Goal: Transaction & Acquisition: Purchase product/service

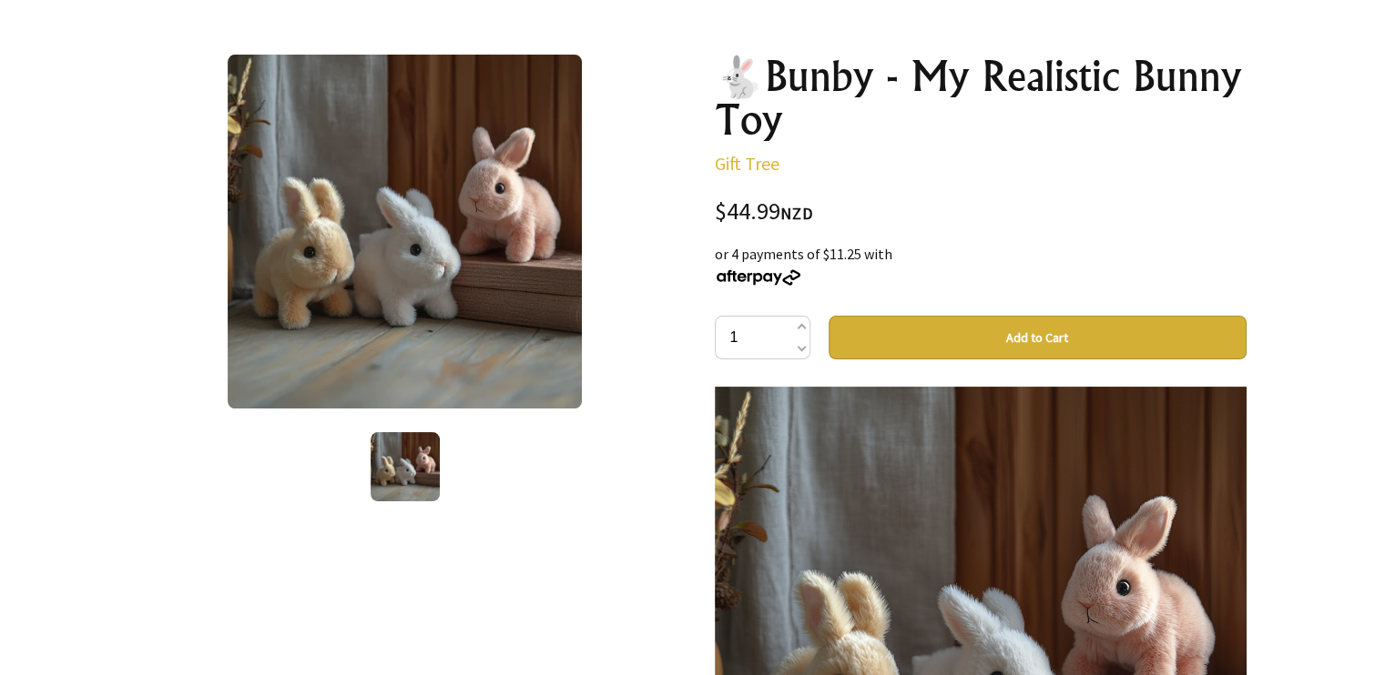
scroll to position [364, 0]
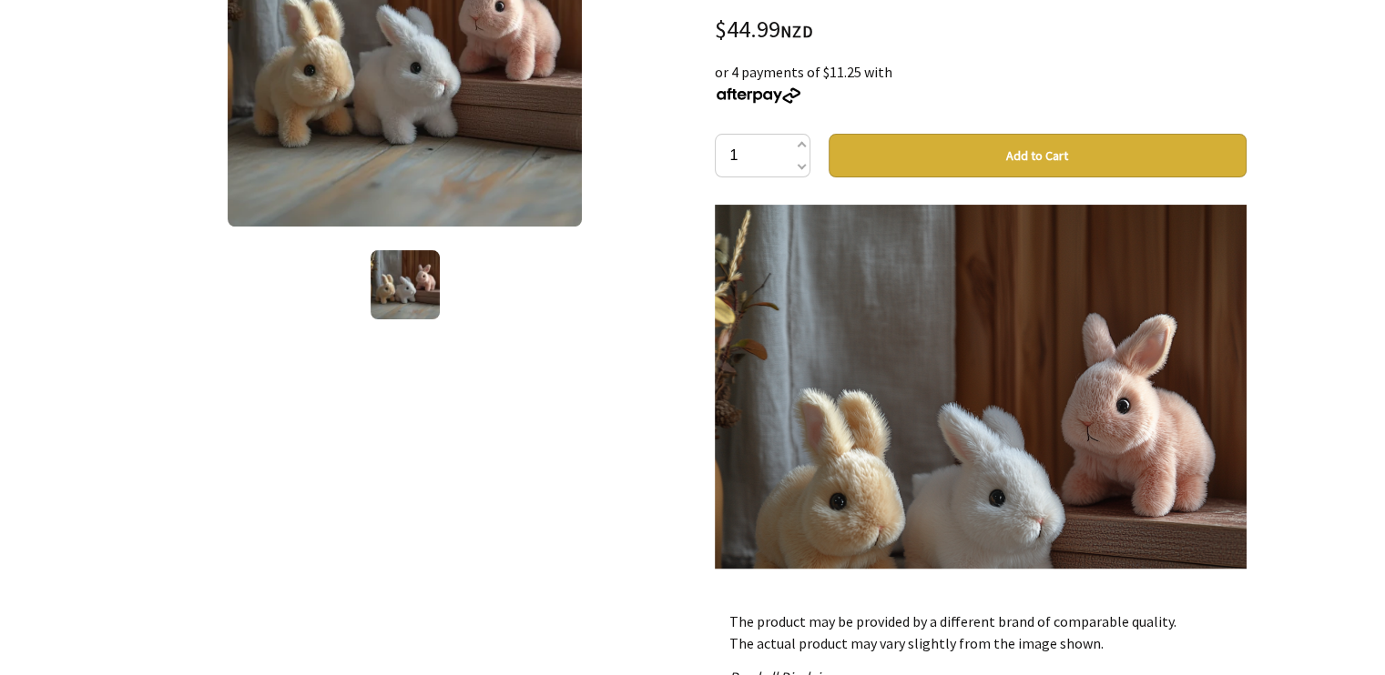
click at [1036, 150] on button "Add to Cart" at bounding box center [1037, 156] width 418 height 44
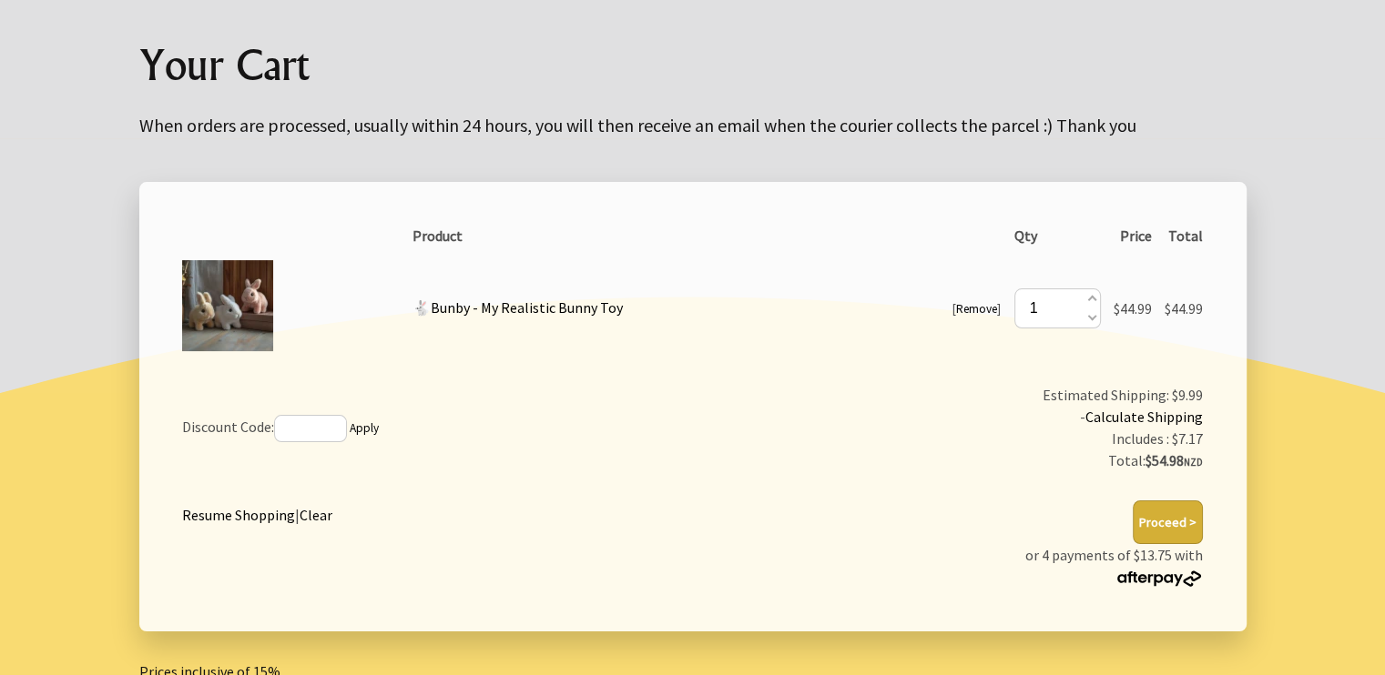
click at [1184, 525] on button "Proceed >" at bounding box center [1167, 523] width 70 height 44
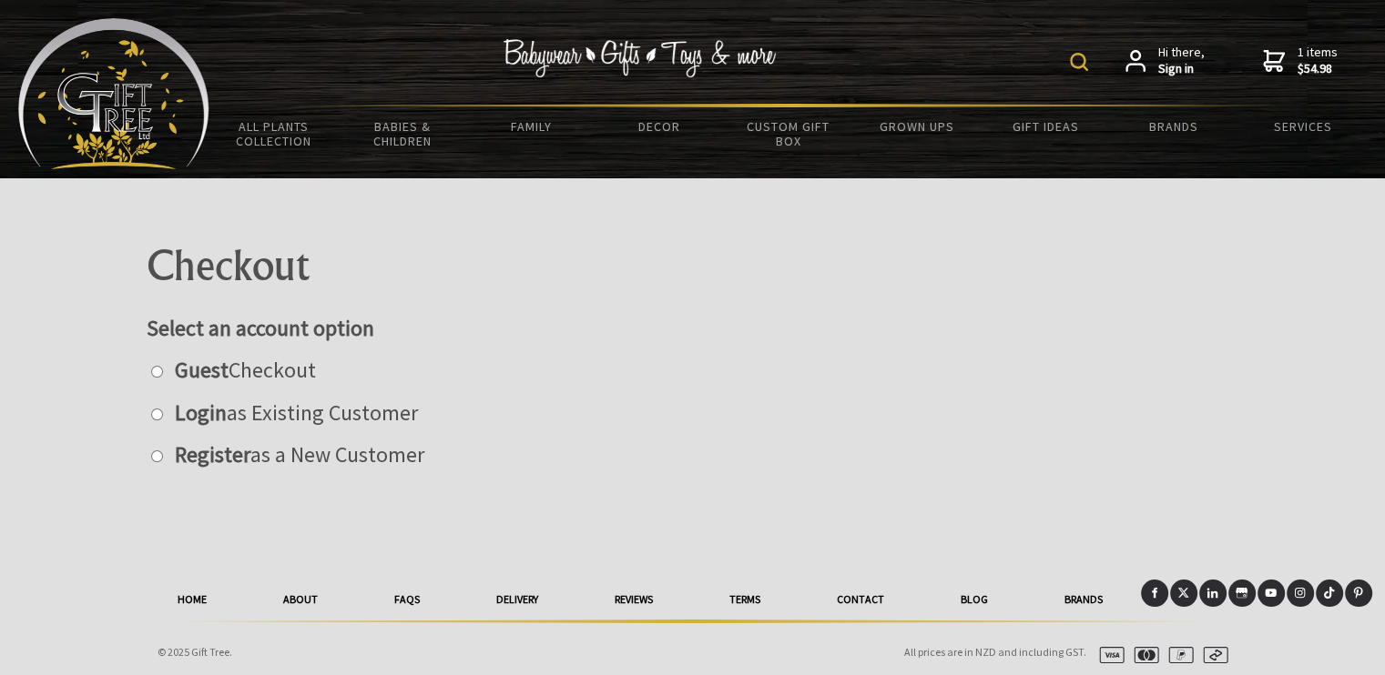
click at [157, 367] on input "radio" at bounding box center [157, 372] width 12 height 12
radio input "true"
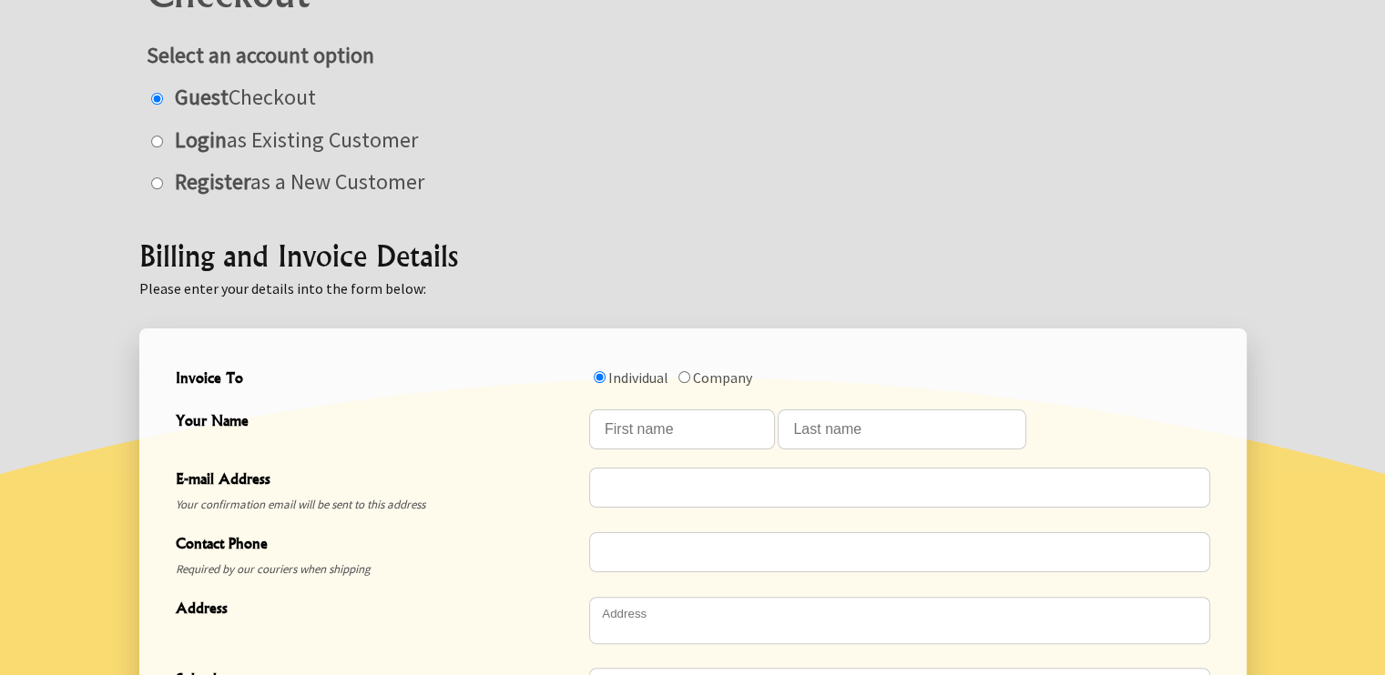
scroll to position [455, 0]
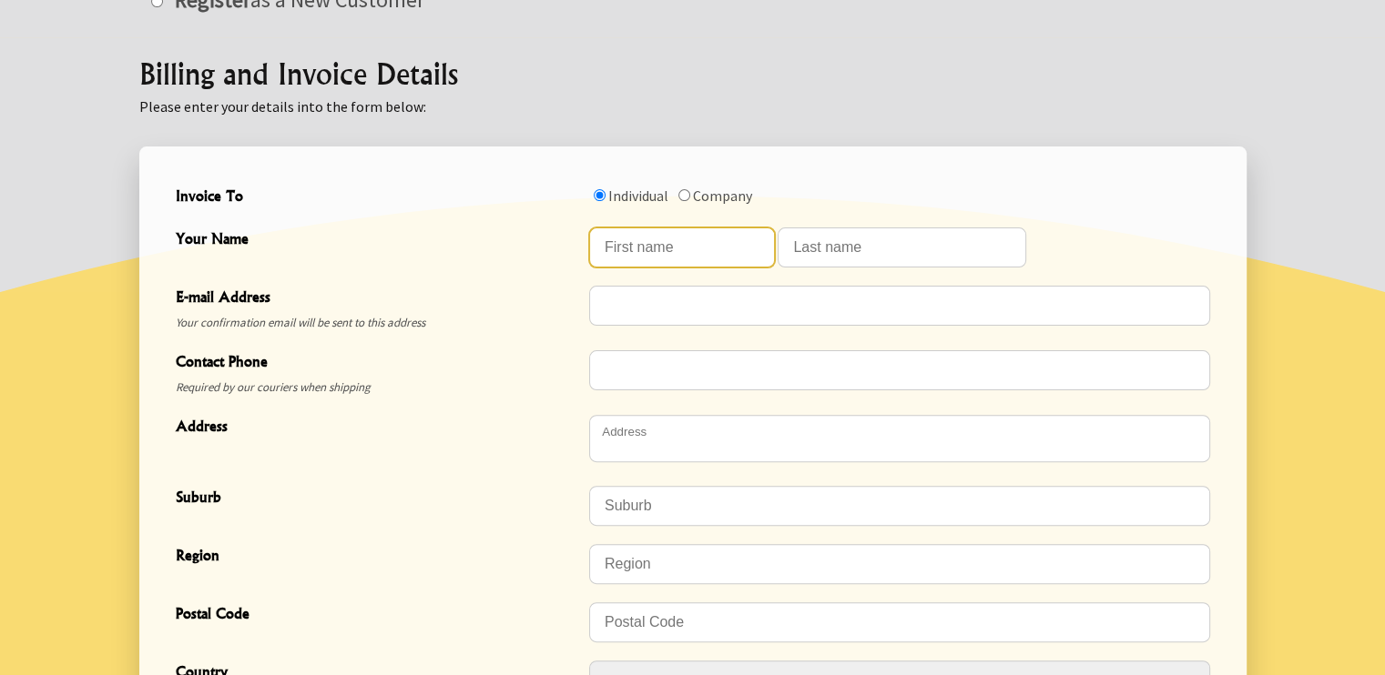
click at [650, 262] on input "Your Name" at bounding box center [682, 248] width 186 height 40
type input "Jordan"
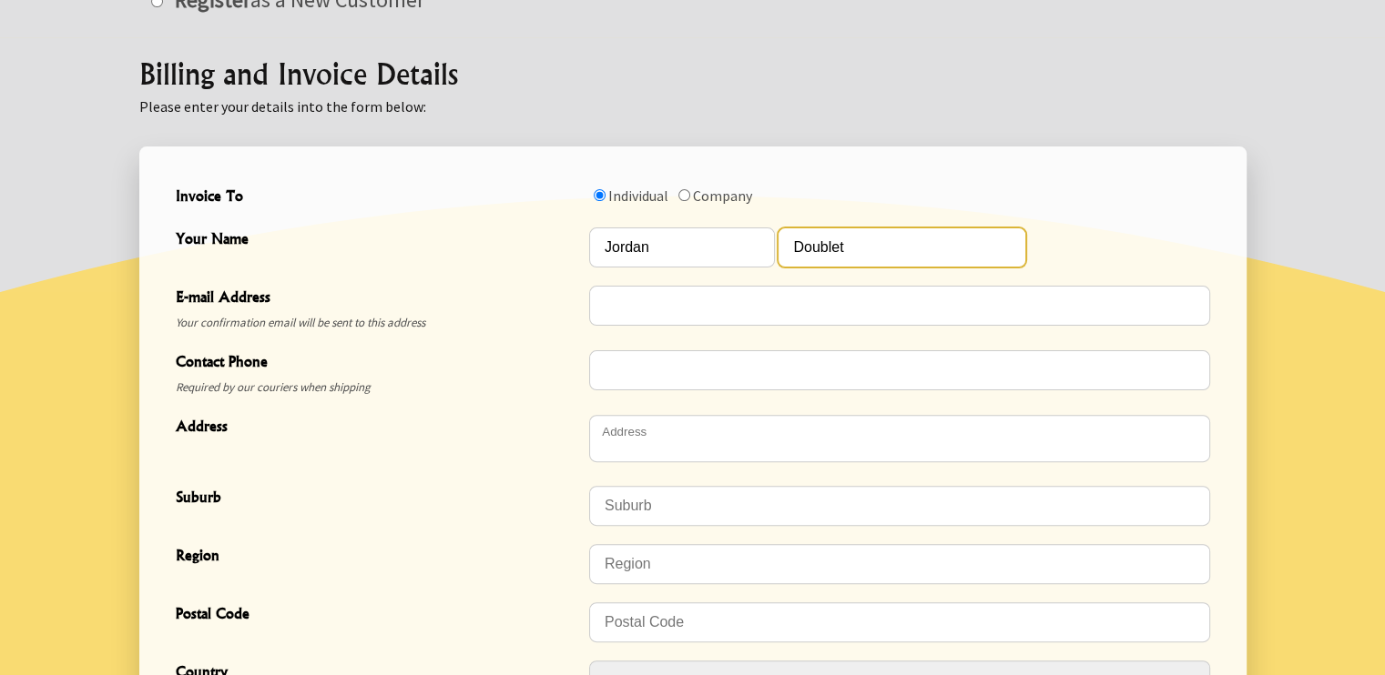
type input "Doublet"
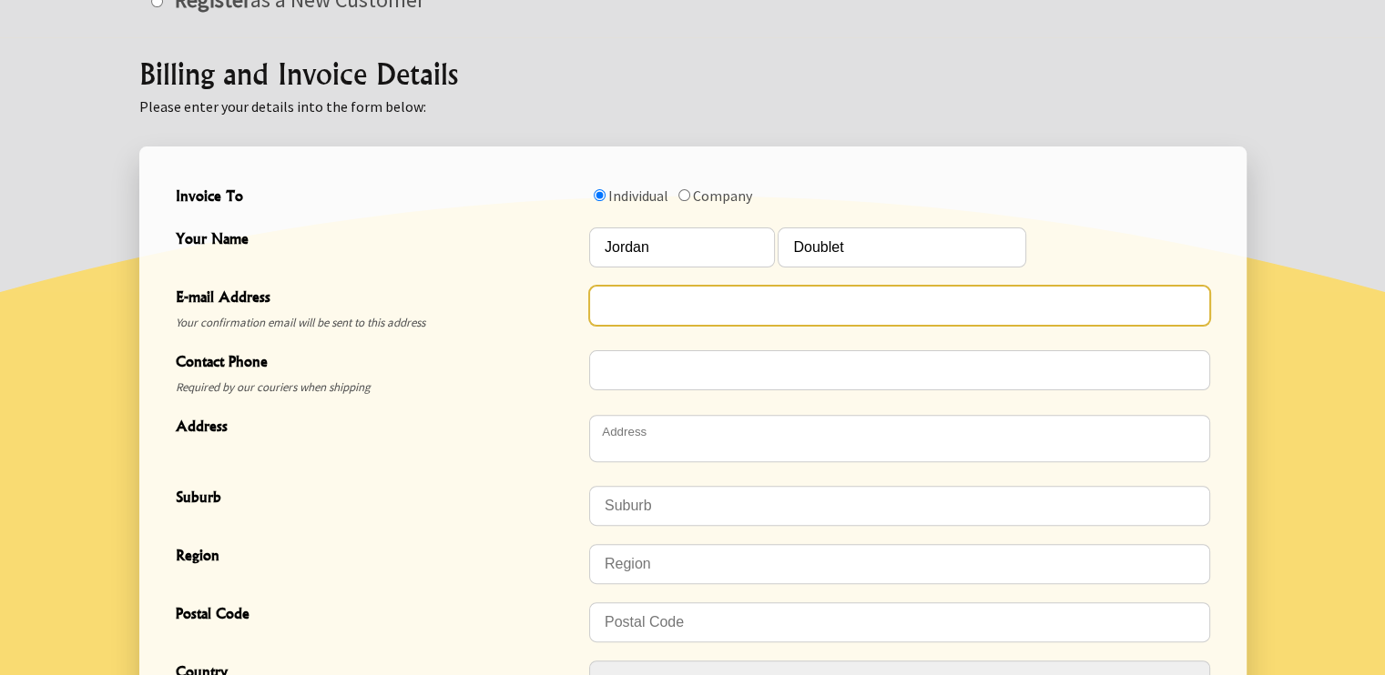
click at [639, 299] on input "E-mail Address" at bounding box center [899, 306] width 621 height 40
type input "jordyahkuoi@gmail.com"
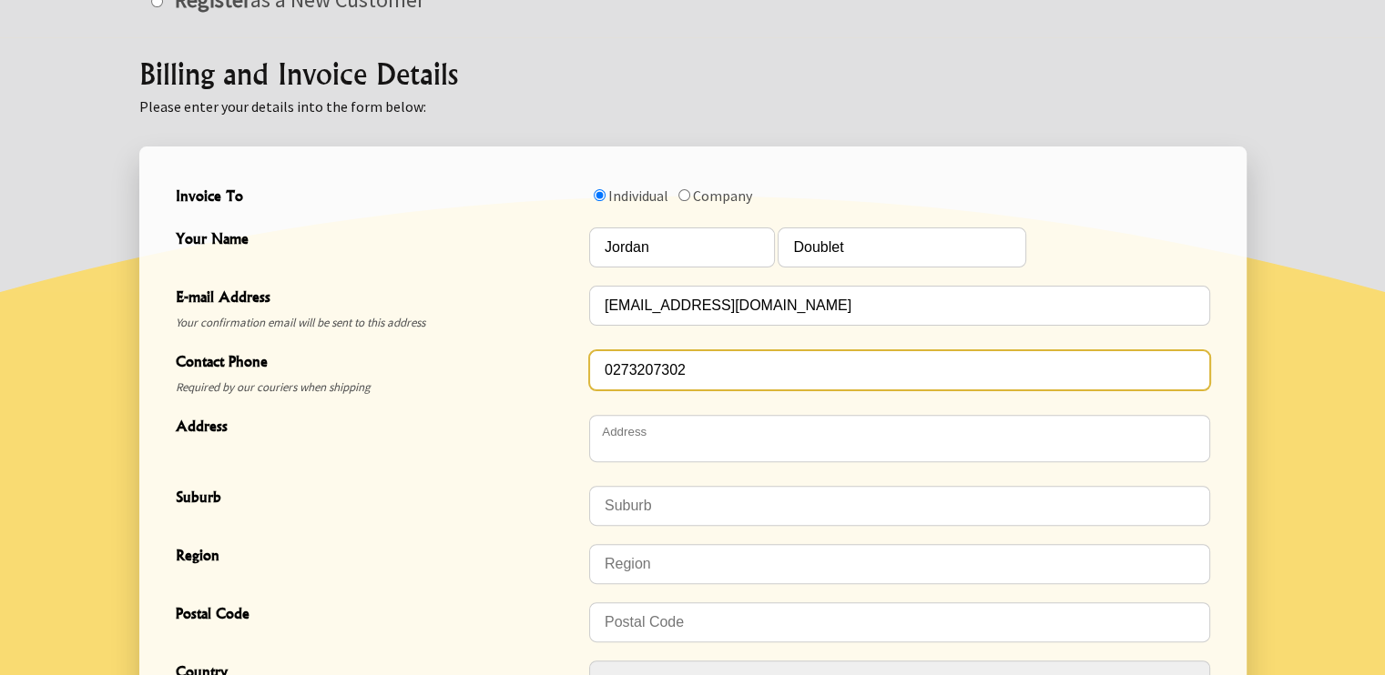
type input "0273207302"
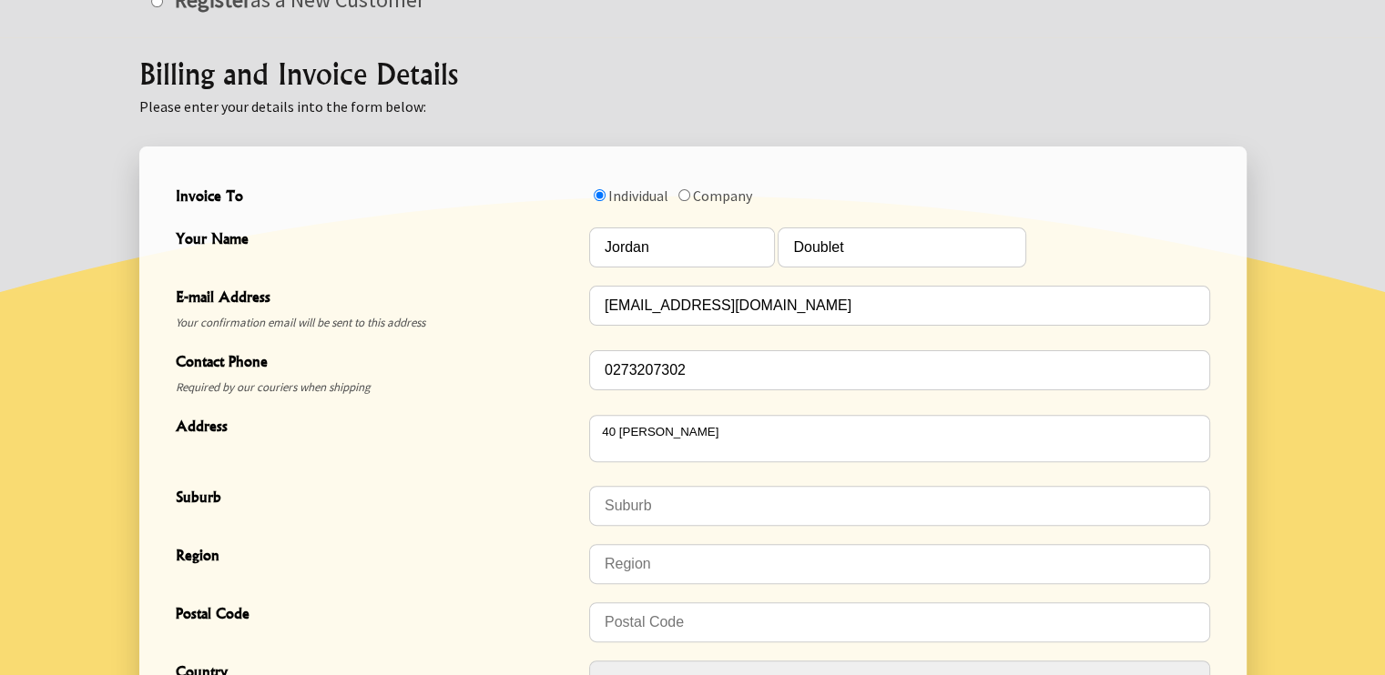
type textarea "40 Gladys Scott Place"
type input "Tawa"
type input "Wellington"
type input "5028"
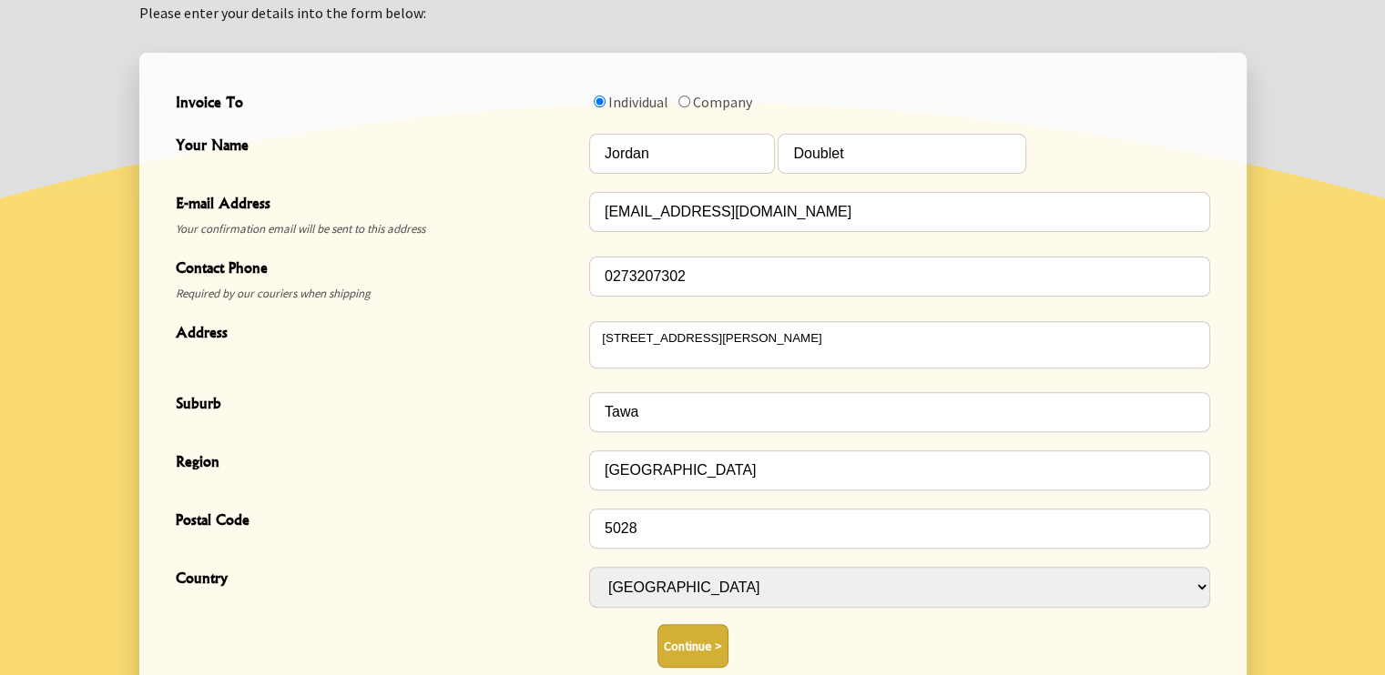
scroll to position [637, 0]
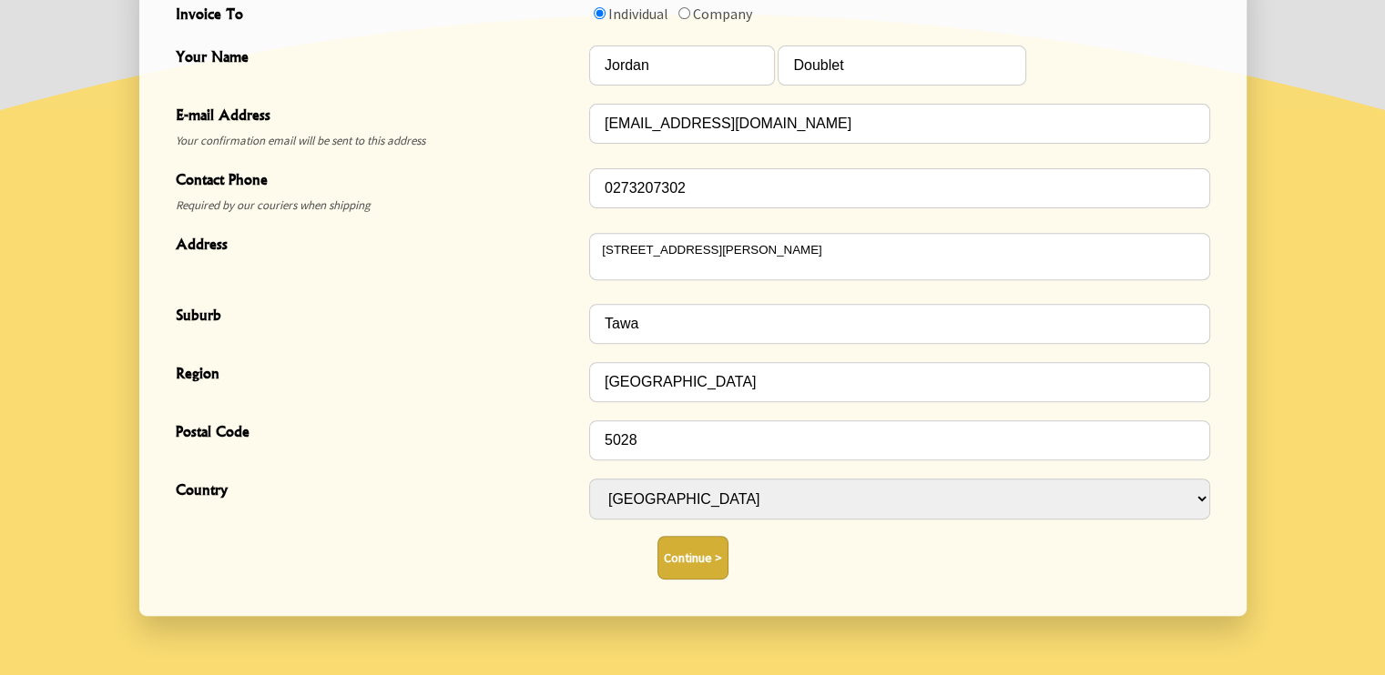
click at [688, 555] on button "Continue >" at bounding box center [692, 558] width 71 height 44
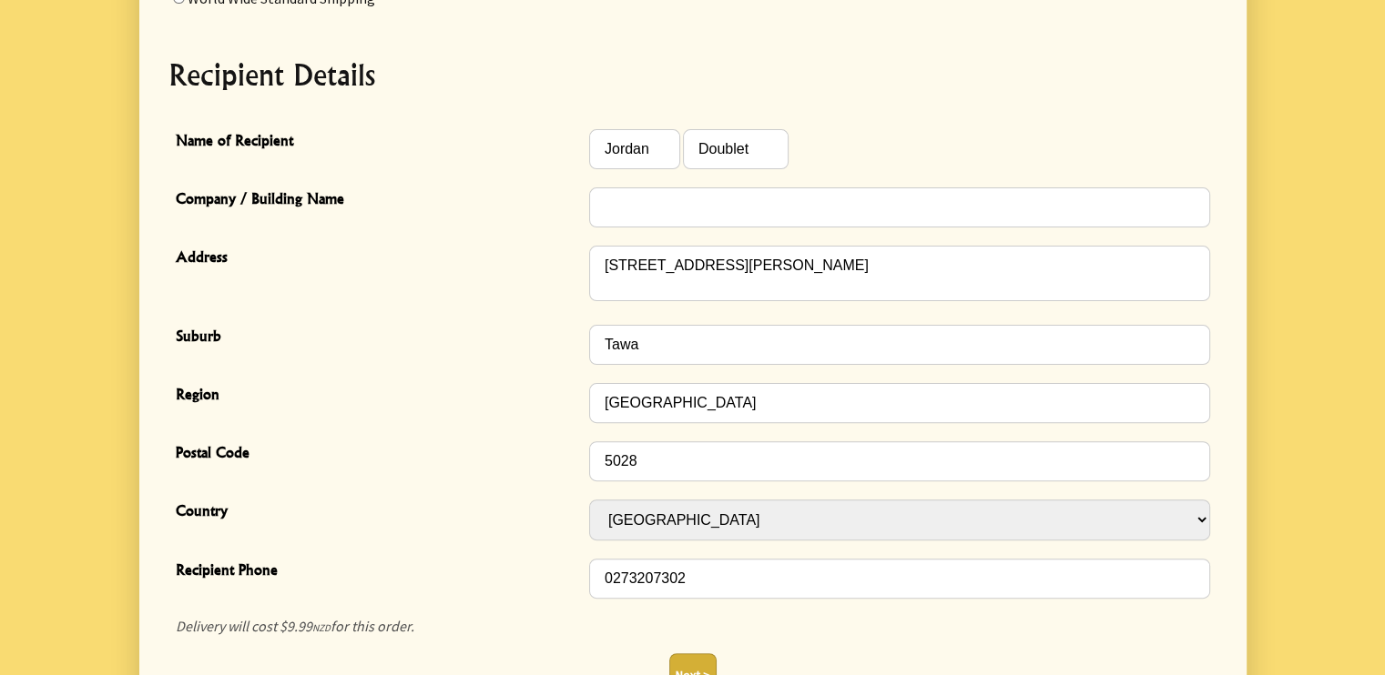
scroll to position [546, 0]
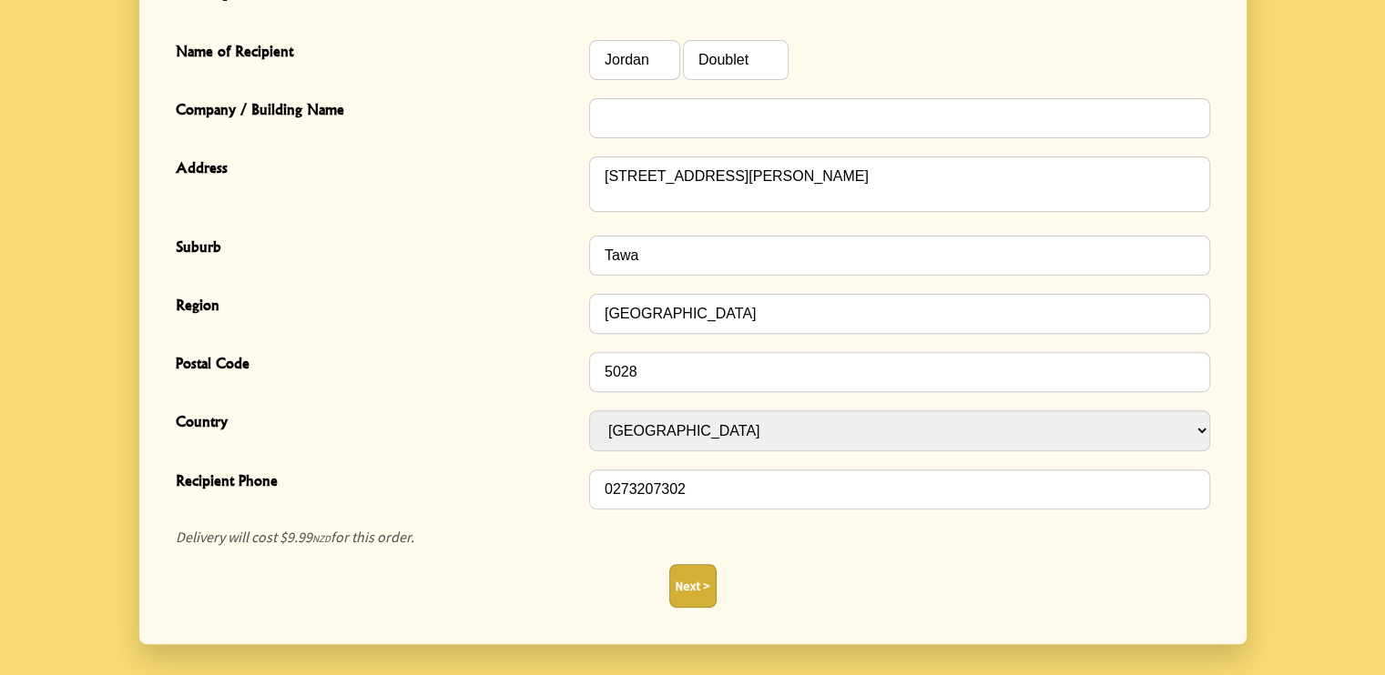
click at [690, 588] on button "Next >" at bounding box center [692, 586] width 47 height 44
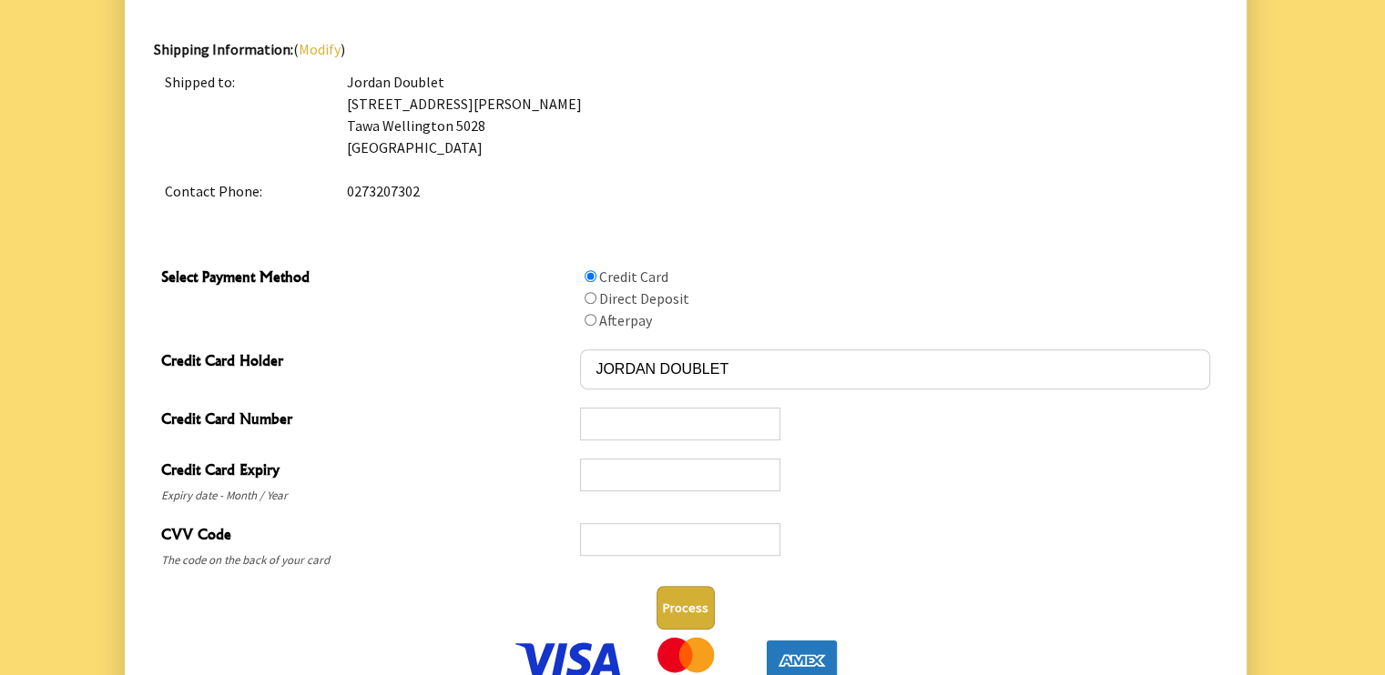
scroll to position [901, 0]
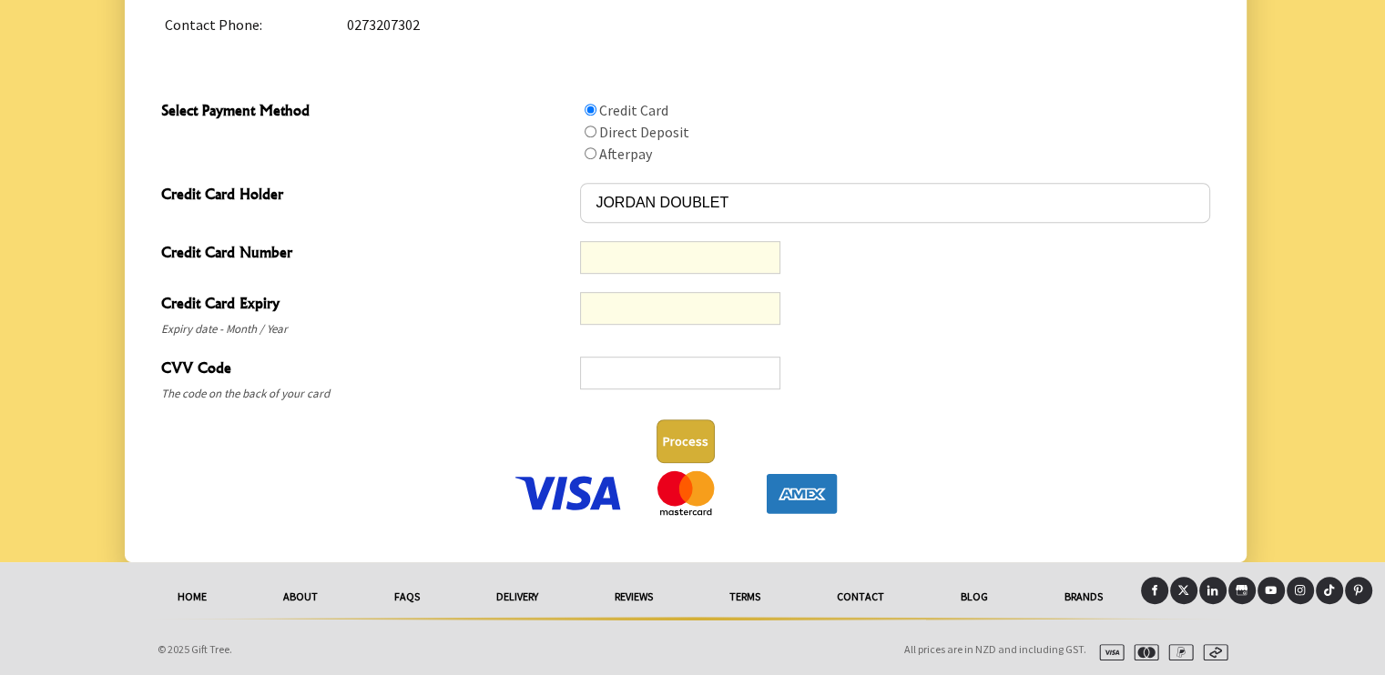
click at [697, 428] on button "Process" at bounding box center [685, 442] width 58 height 44
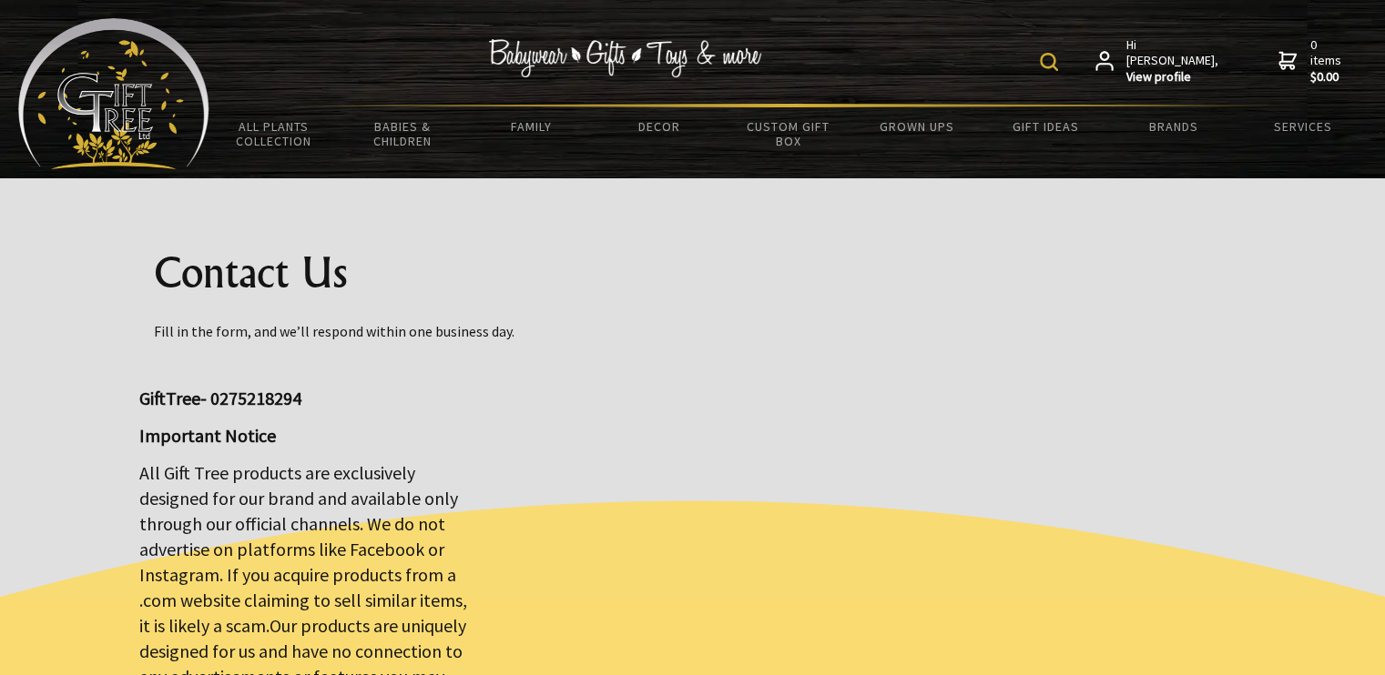
click at [1058, 57] on img at bounding box center [1049, 62] width 18 height 18
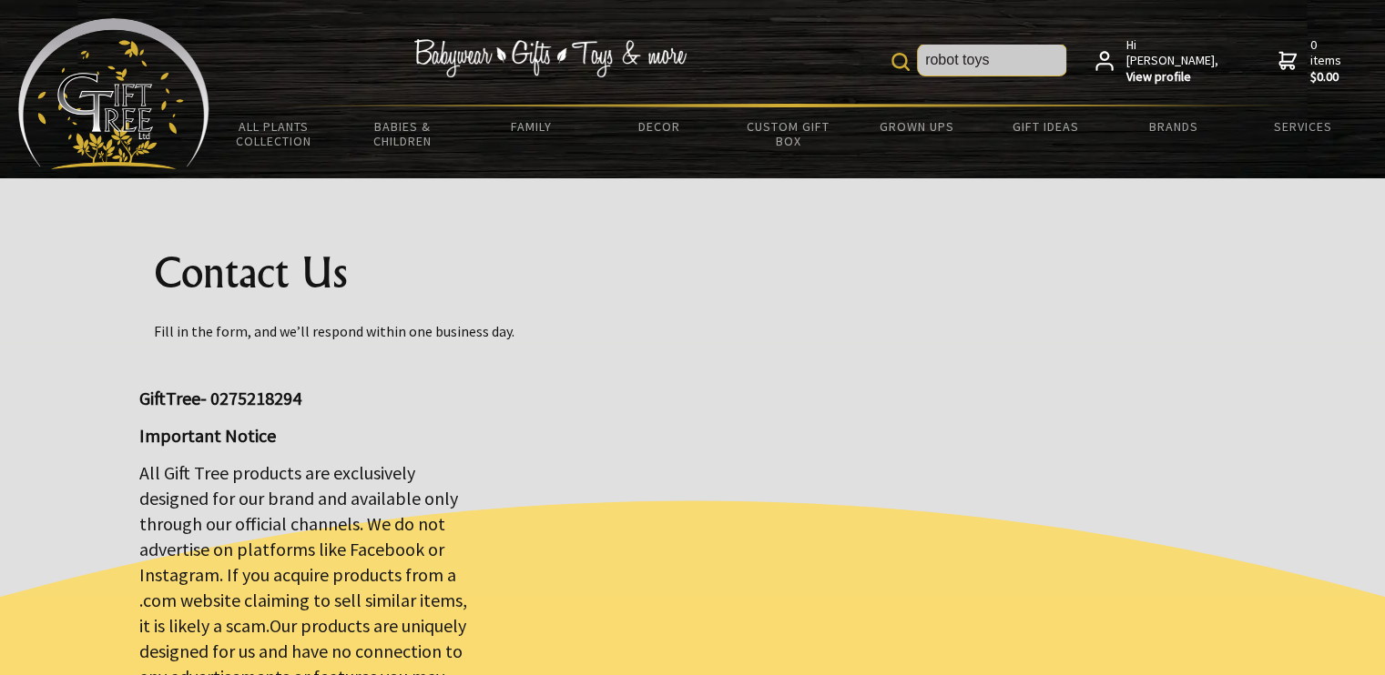
type input "robot toys"
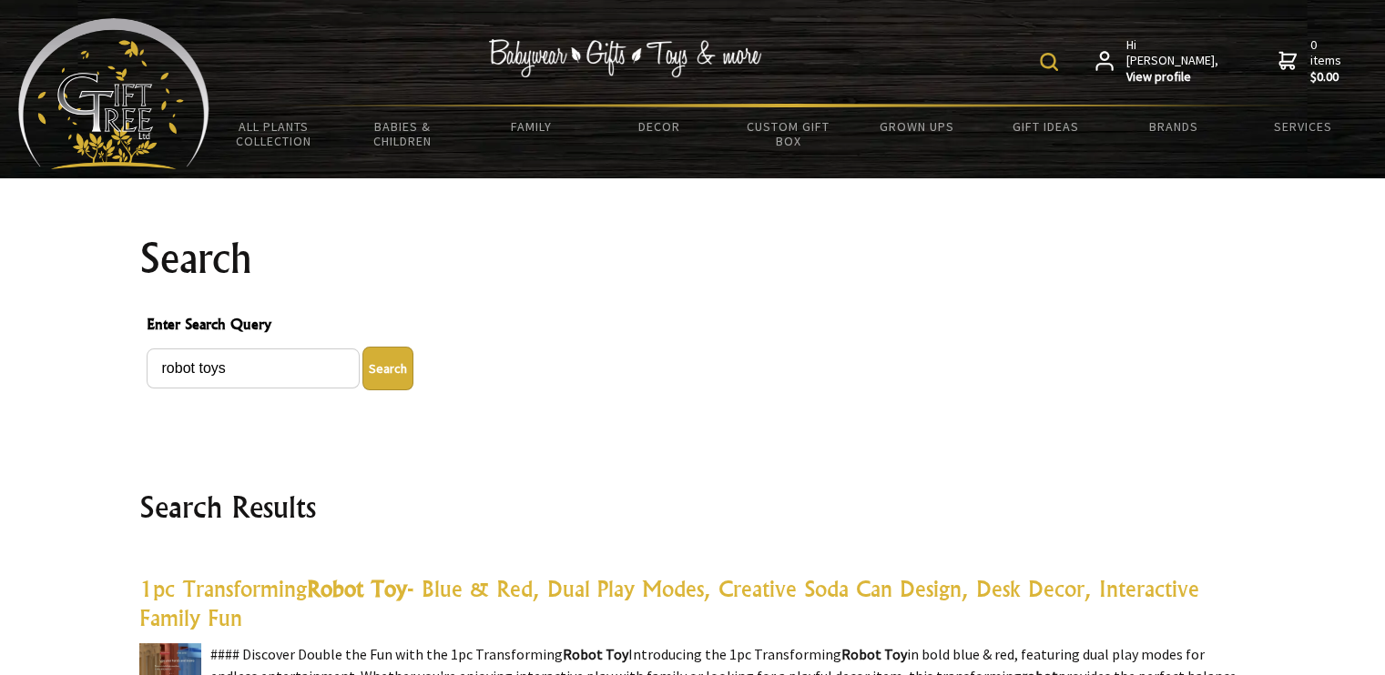
click at [1058, 54] on img at bounding box center [1049, 62] width 18 height 18
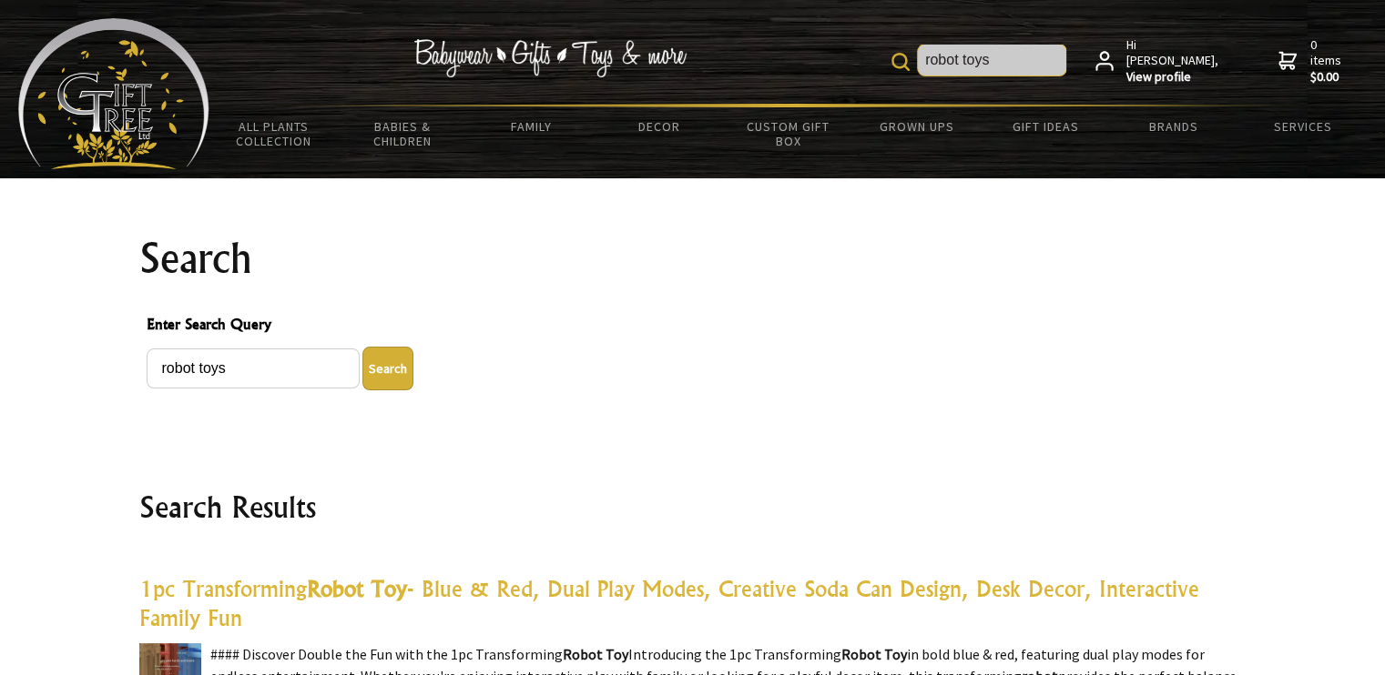
drag, startPoint x: 1020, startPoint y: 51, endPoint x: 976, endPoint y: 56, distance: 44.9
click at [976, 56] on input "robot toys" at bounding box center [992, 60] width 148 height 31
type input "robot animals"
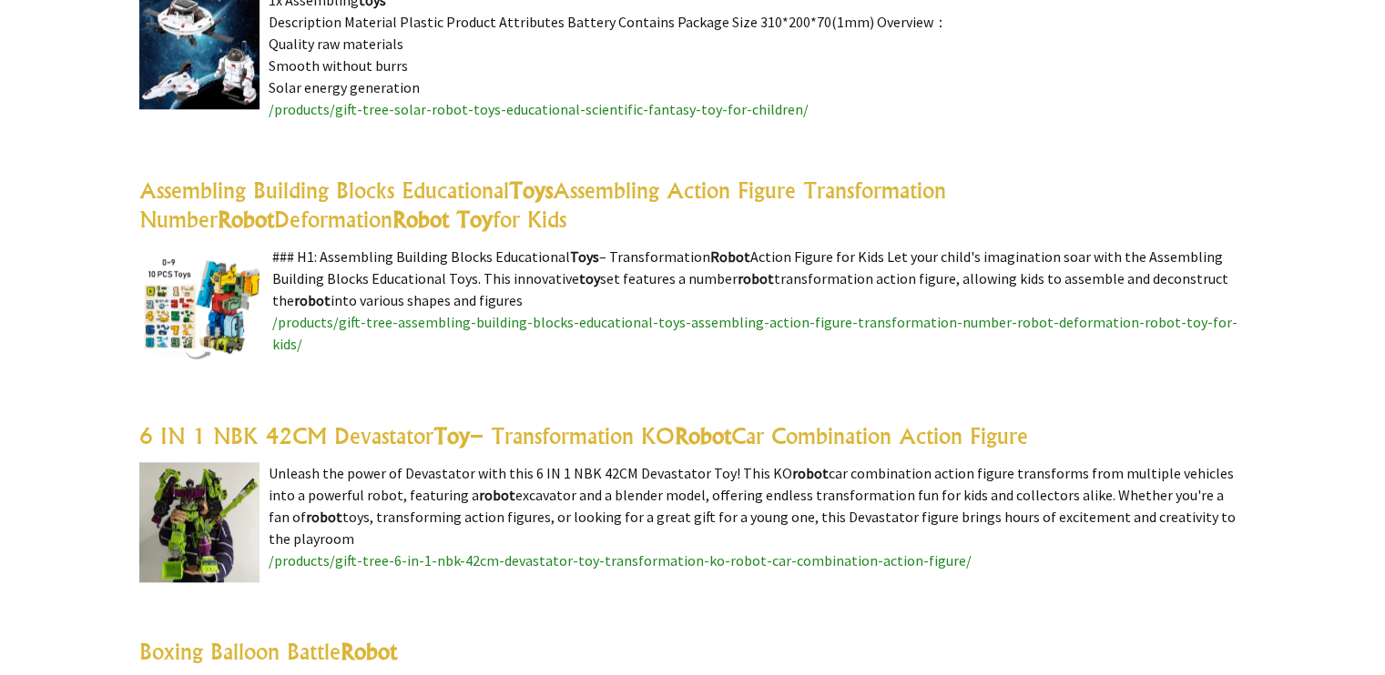
scroll to position [1912, 0]
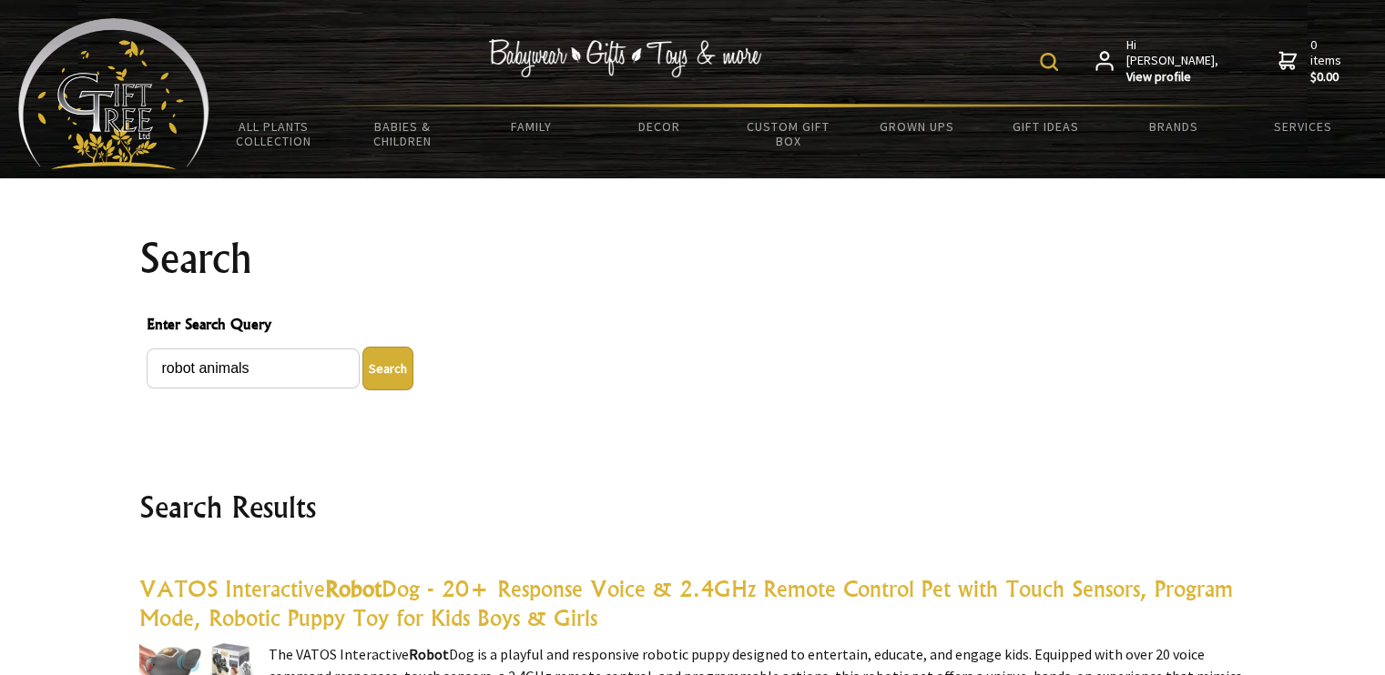
click at [1058, 54] on img at bounding box center [1049, 62] width 18 height 18
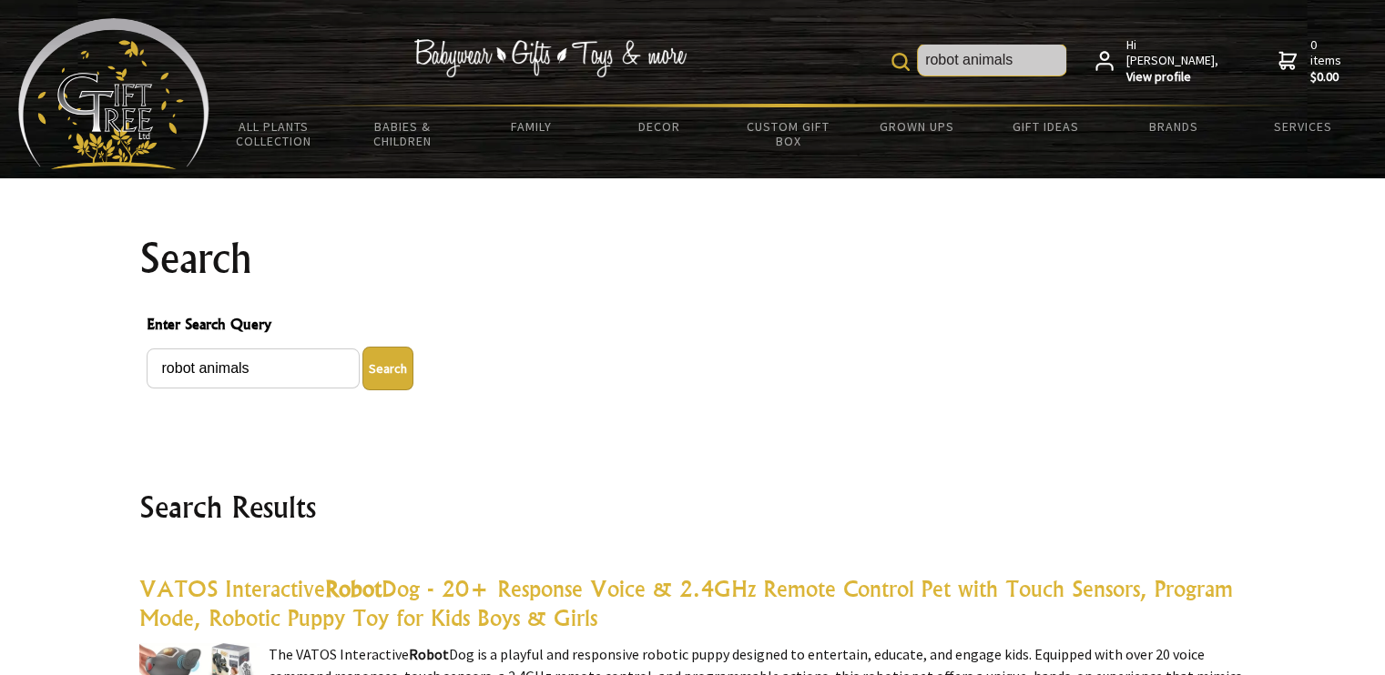
drag, startPoint x: 1026, startPoint y: 57, endPoint x: 979, endPoint y: 55, distance: 46.5
click at [979, 55] on input "robot animals" at bounding box center [992, 60] width 148 height 31
type input "robot bunny"
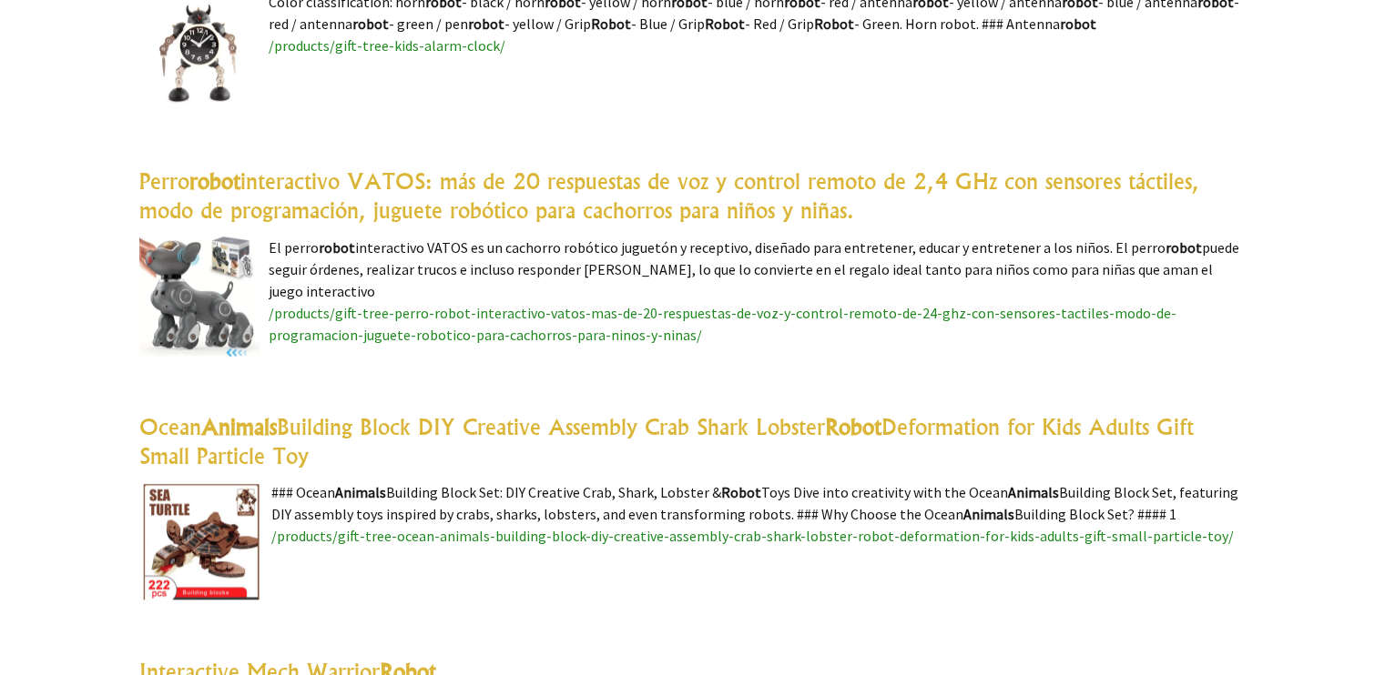
scroll to position [1456, 0]
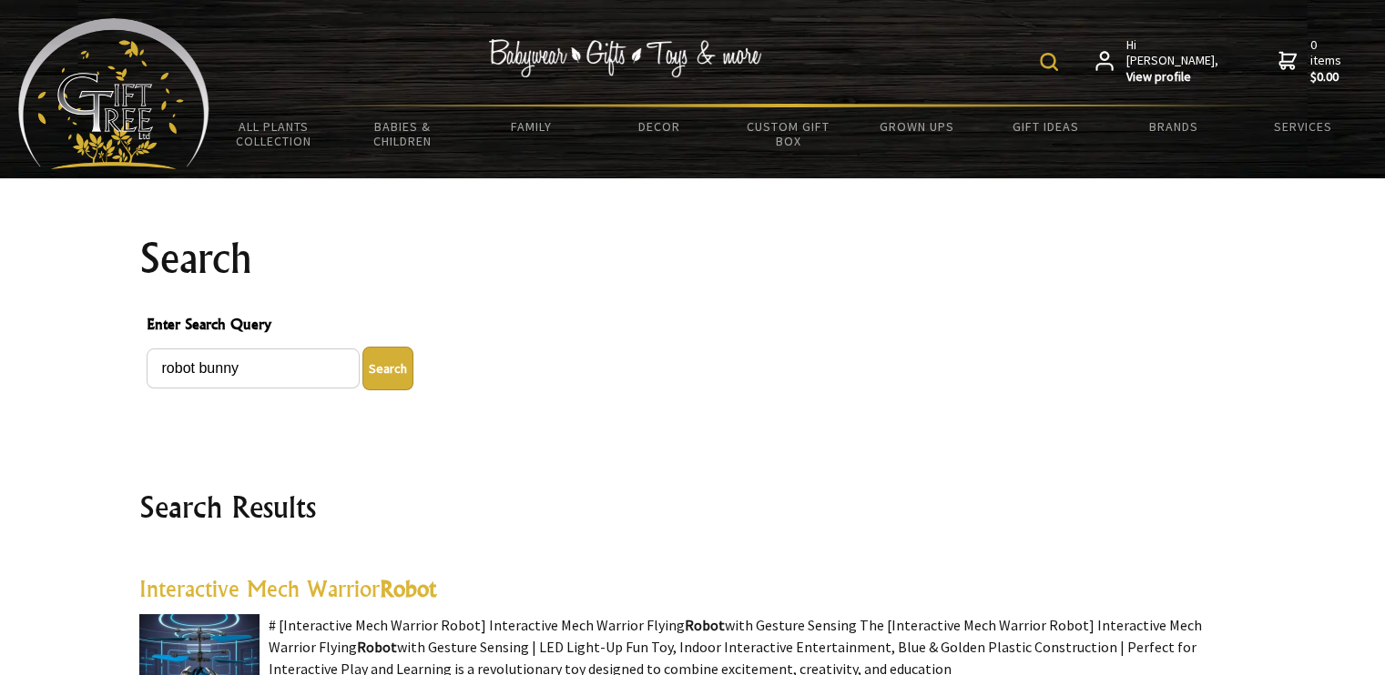
click at [378, 365] on button "Search" at bounding box center [387, 369] width 51 height 44
drag, startPoint x: 245, startPoint y: 360, endPoint x: 81, endPoint y: 370, distance: 164.2
type input "bunby"
click at [362, 347] on button "Search" at bounding box center [387, 369] width 51 height 44
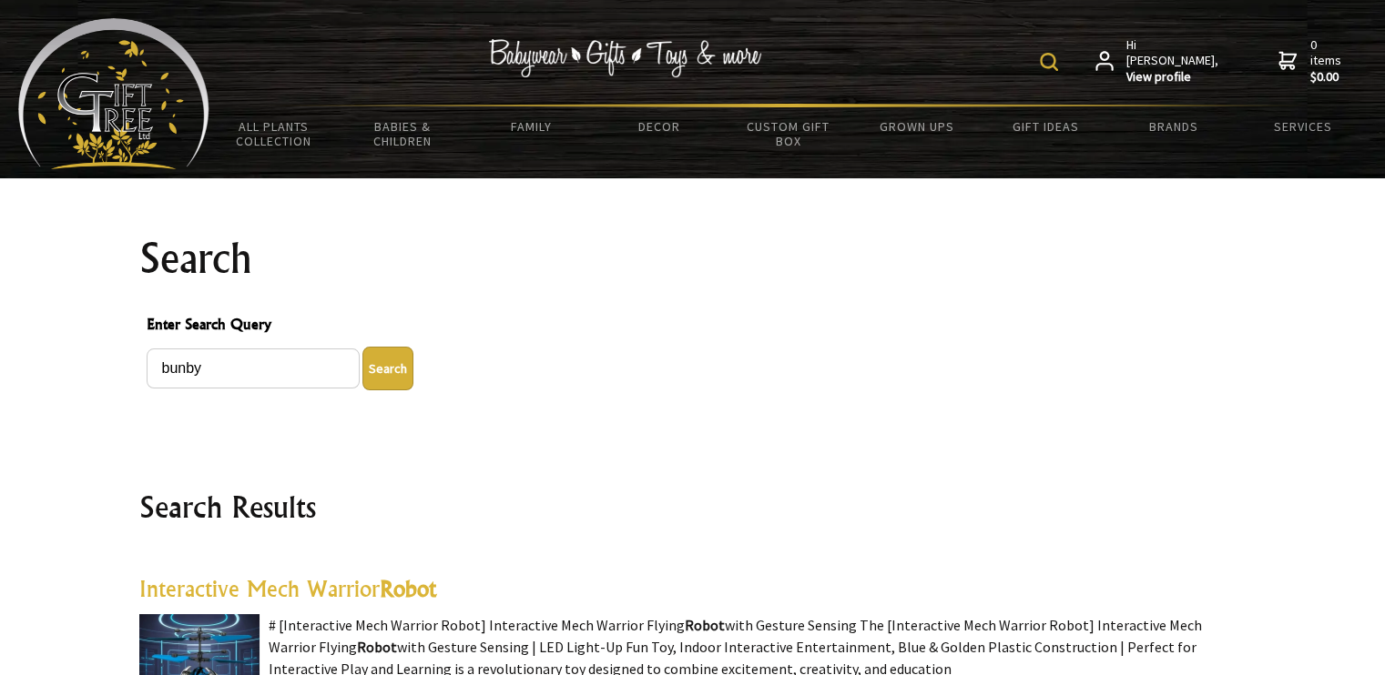
click at [390, 367] on button "Search" at bounding box center [387, 369] width 51 height 44
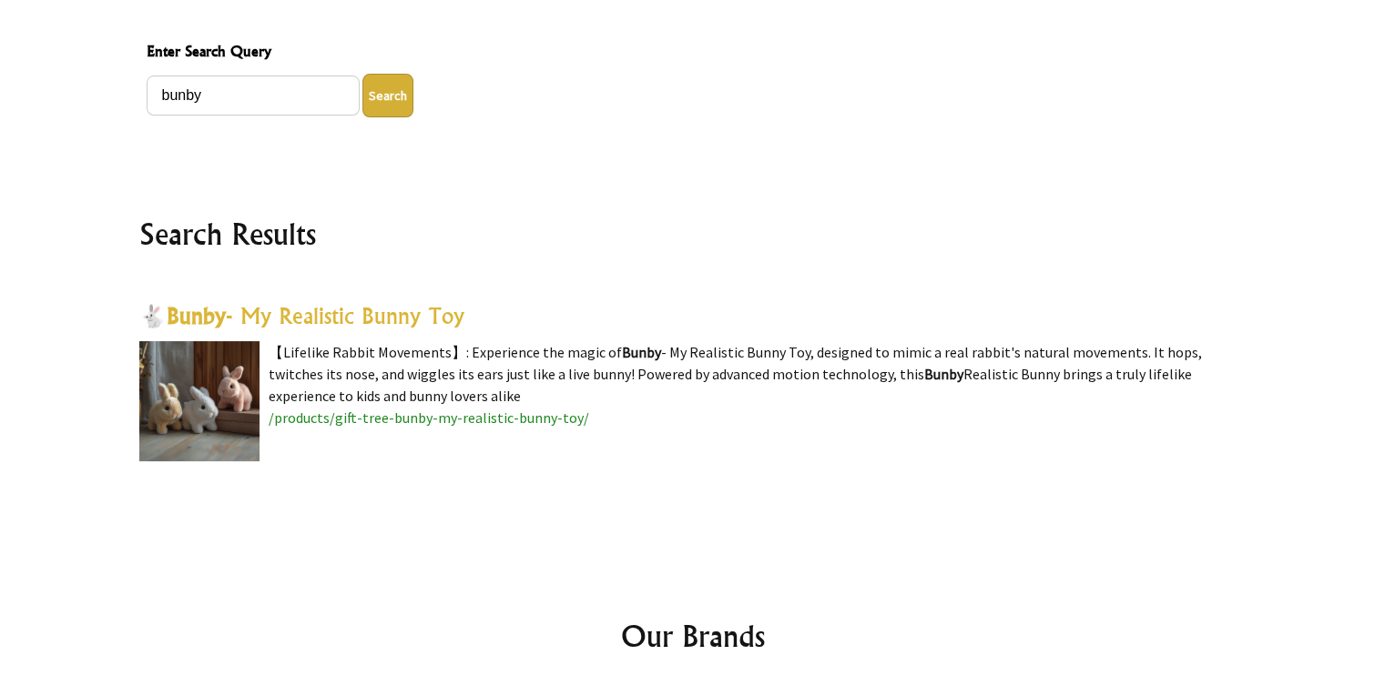
click at [411, 418] on span "/products/gift-tree-bunby-my-realistic-bunny-toy/" at bounding box center [429, 418] width 320 height 18
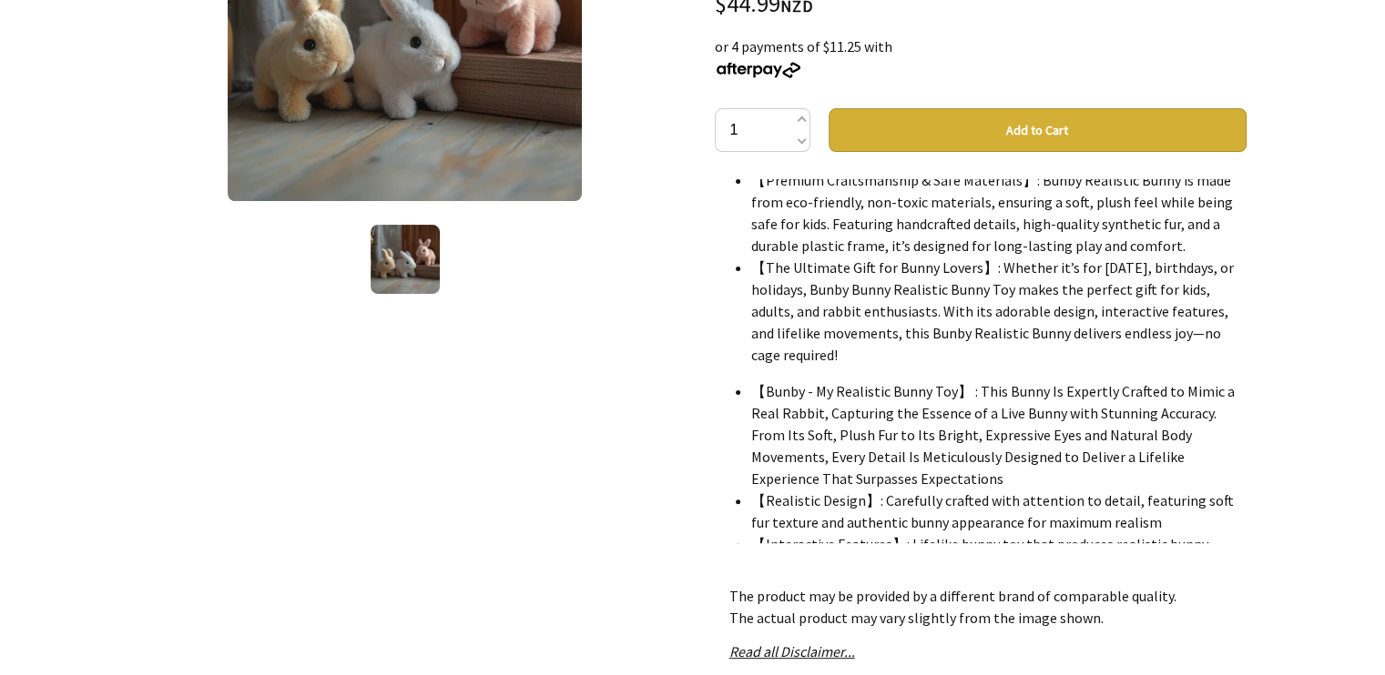
scroll to position [546, 0]
